Goal: Information Seeking & Learning: Learn about a topic

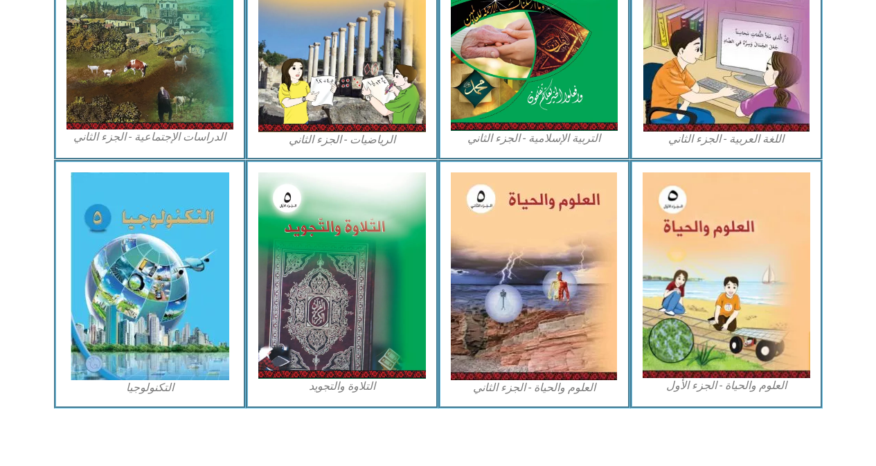
scroll to position [774, 0]
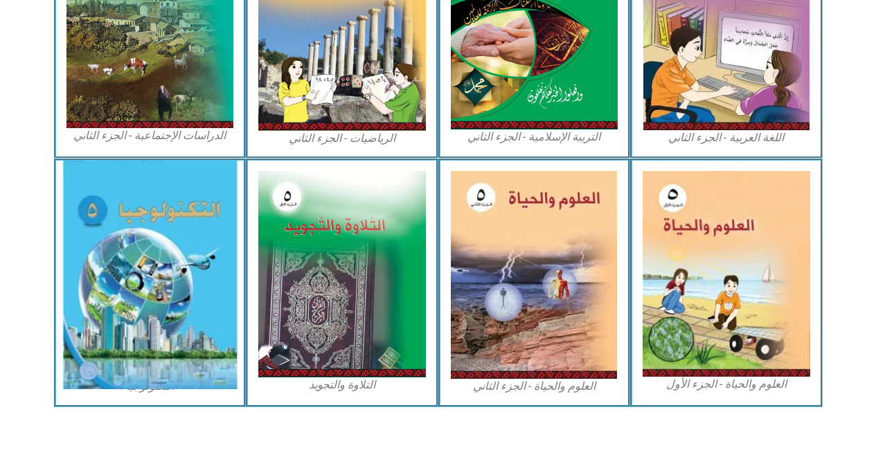
click at [140, 285] on img at bounding box center [149, 275] width 174 height 228
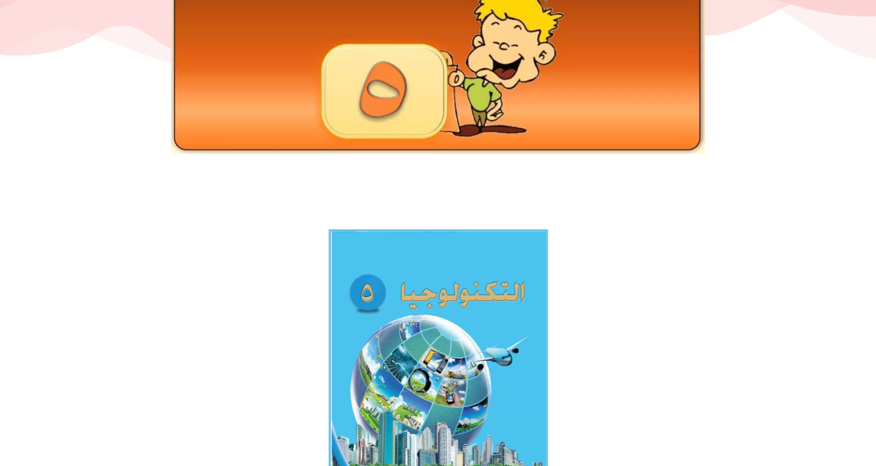
scroll to position [415, 0]
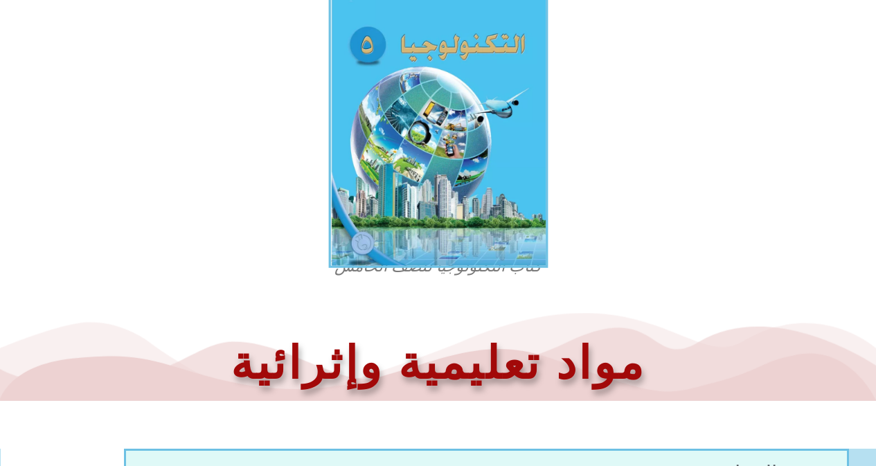
click at [481, 133] on img at bounding box center [437, 124] width 219 height 287
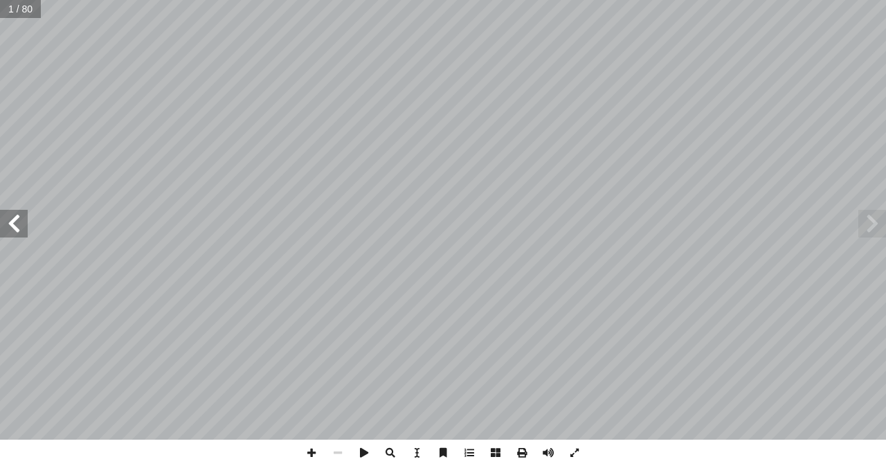
click at [11, 225] on span at bounding box center [14, 224] width 28 height 28
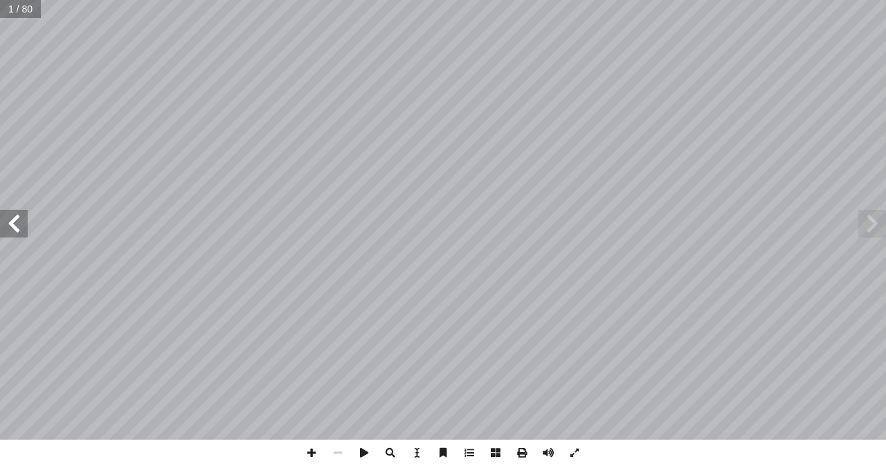
click at [11, 225] on span at bounding box center [14, 224] width 28 height 28
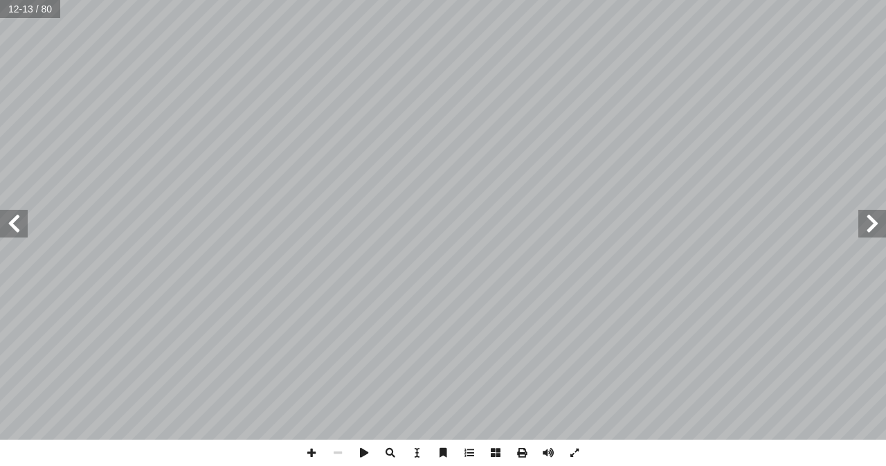
click at [11, 225] on span at bounding box center [14, 224] width 28 height 28
